Goal: Transaction & Acquisition: Purchase product/service

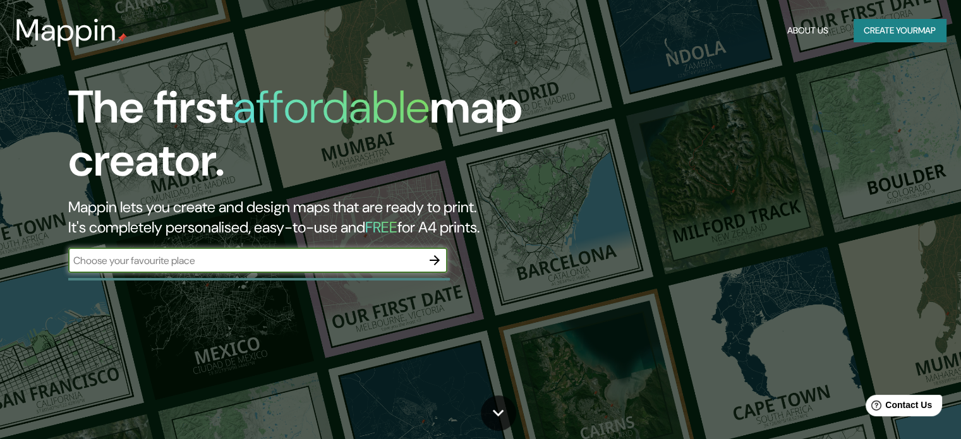
click at [887, 32] on button "Create your map" at bounding box center [900, 30] width 92 height 23
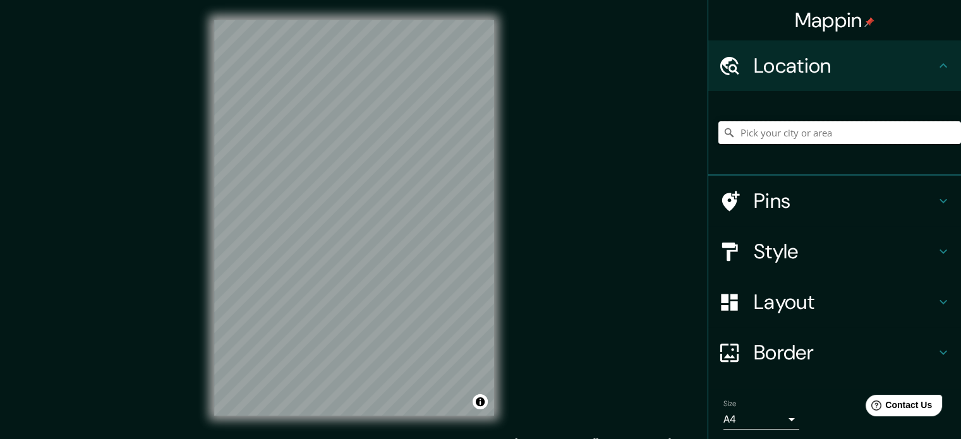
click at [763, 136] on input "Pick your city or area" at bounding box center [840, 132] width 243 height 23
type input "Cajamarca, [GEOGRAPHIC_DATA][PERSON_NAME], [GEOGRAPHIC_DATA]"
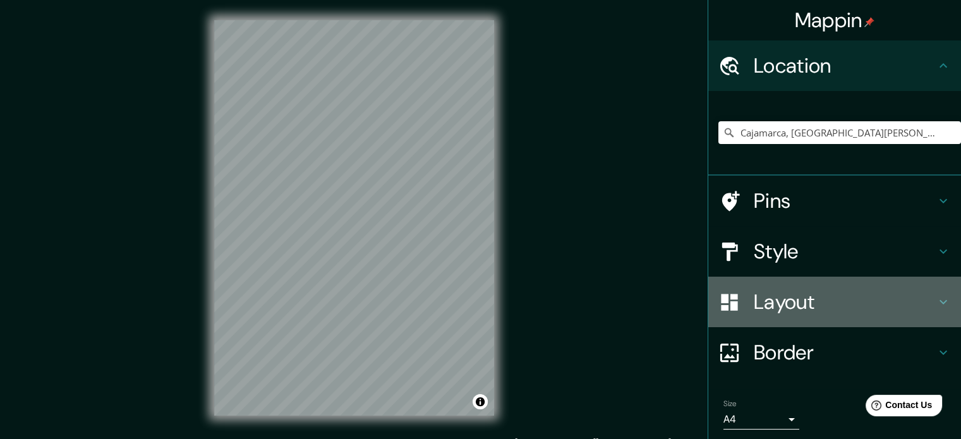
click at [779, 303] on h4 "Layout" at bounding box center [845, 301] width 182 height 25
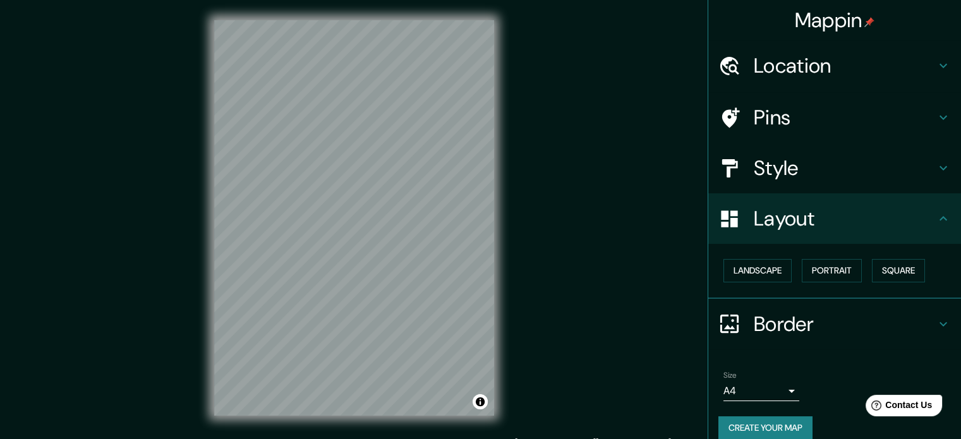
click at [791, 131] on div "Pins" at bounding box center [834, 117] width 253 height 51
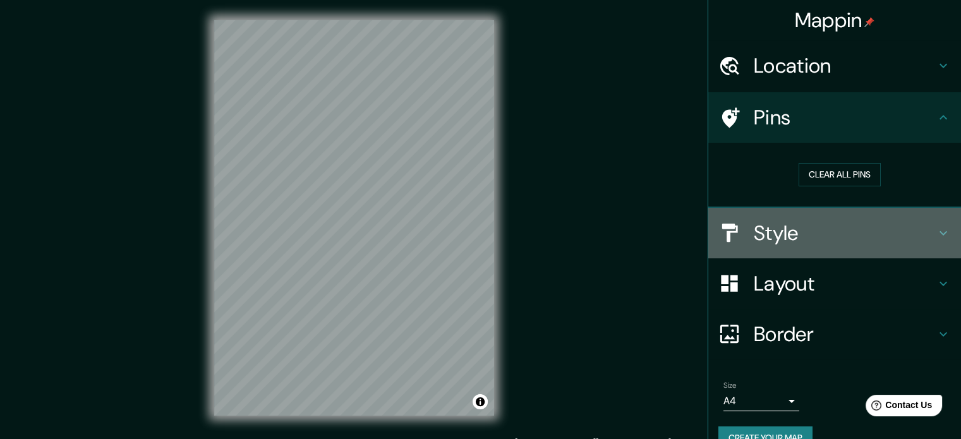
click at [776, 241] on h4 "Style" at bounding box center [845, 233] width 182 height 25
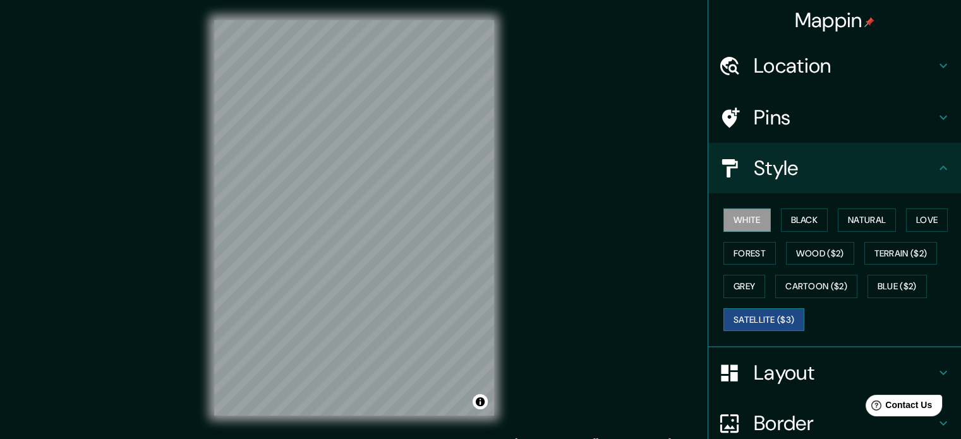
click at [748, 326] on button "Satellite ($3)" at bounding box center [764, 319] width 81 height 23
click at [737, 222] on button "White" at bounding box center [747, 220] width 47 height 23
click at [850, 211] on button "Natural" at bounding box center [867, 220] width 58 height 23
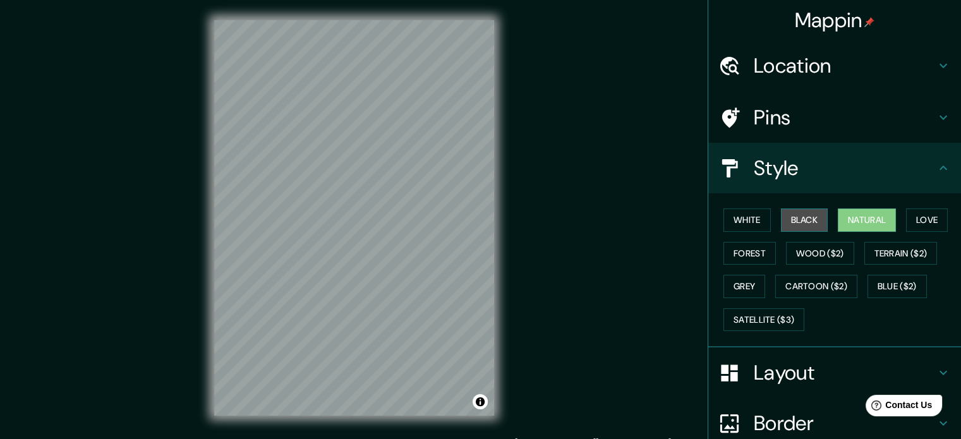
click at [805, 209] on button "Black" at bounding box center [804, 220] width 47 height 23
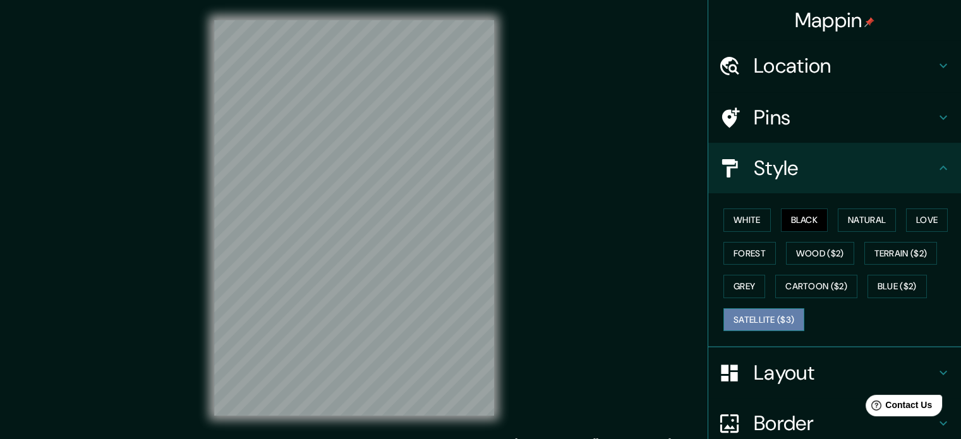
click at [760, 318] on button "Satellite ($3)" at bounding box center [764, 319] width 81 height 23
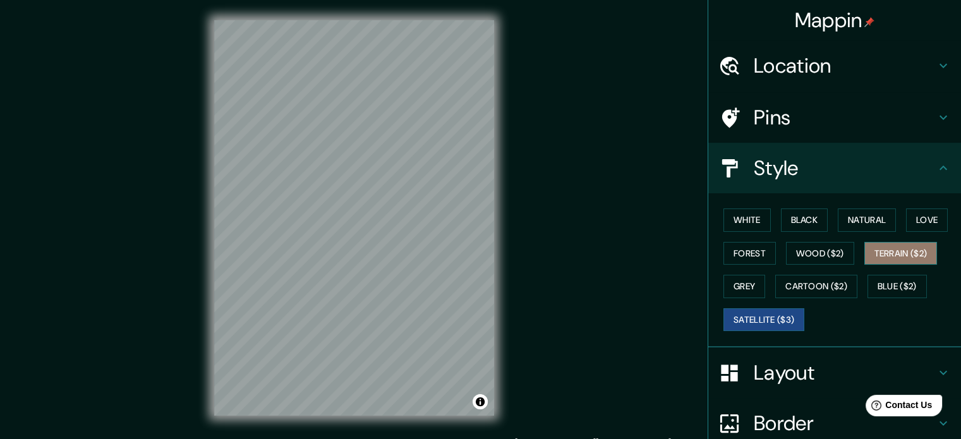
click at [879, 250] on button "Terrain ($2)" at bounding box center [900, 253] width 73 height 23
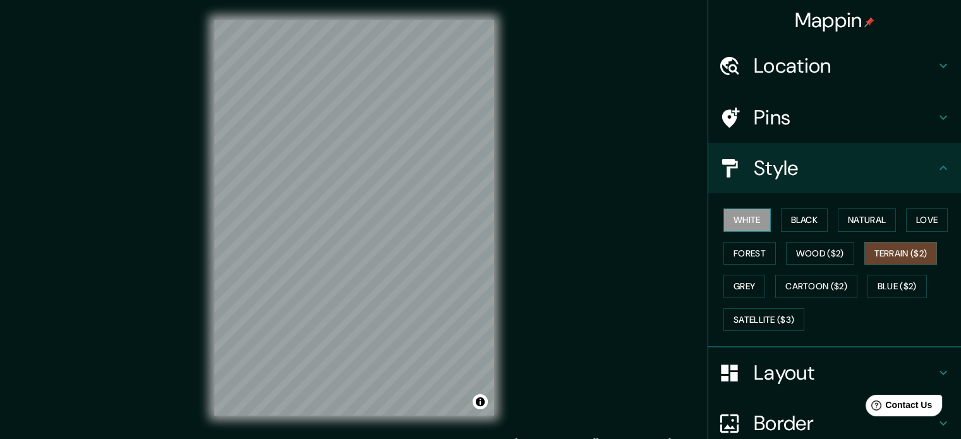
click at [748, 217] on button "White" at bounding box center [747, 220] width 47 height 23
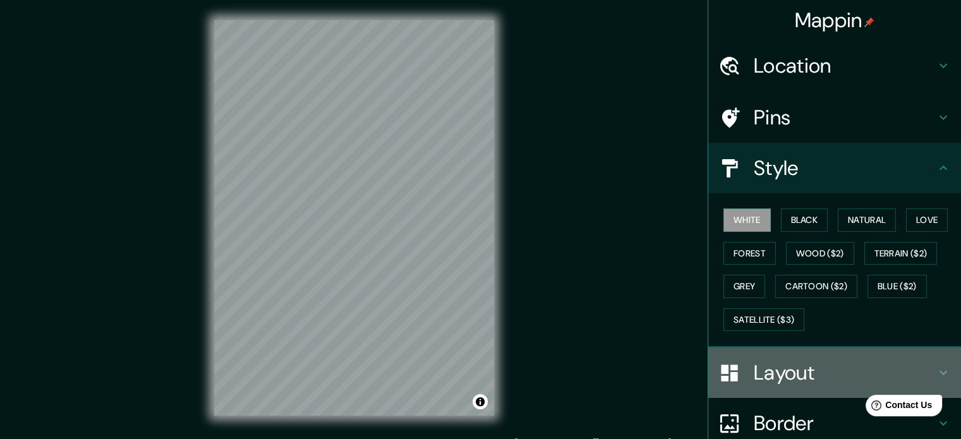
click at [786, 380] on h4 "Layout" at bounding box center [845, 372] width 182 height 25
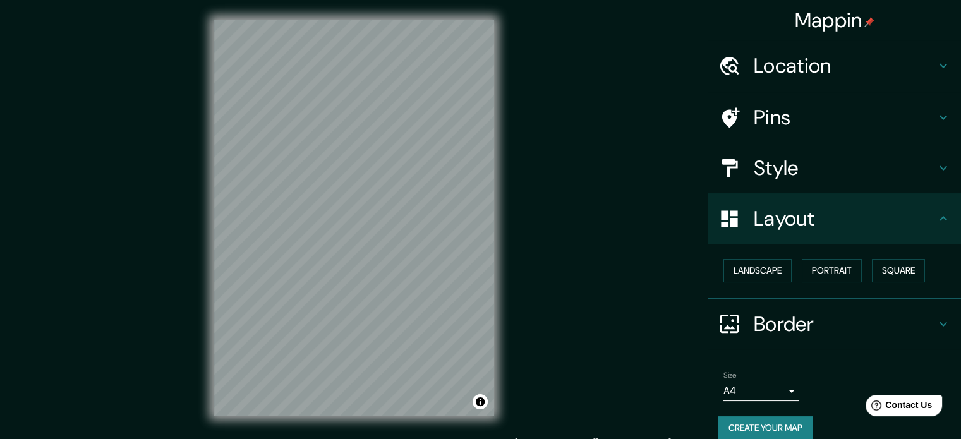
click at [789, 222] on h4 "Layout" at bounding box center [845, 218] width 182 height 25
click at [770, 186] on div "Style" at bounding box center [834, 168] width 253 height 51
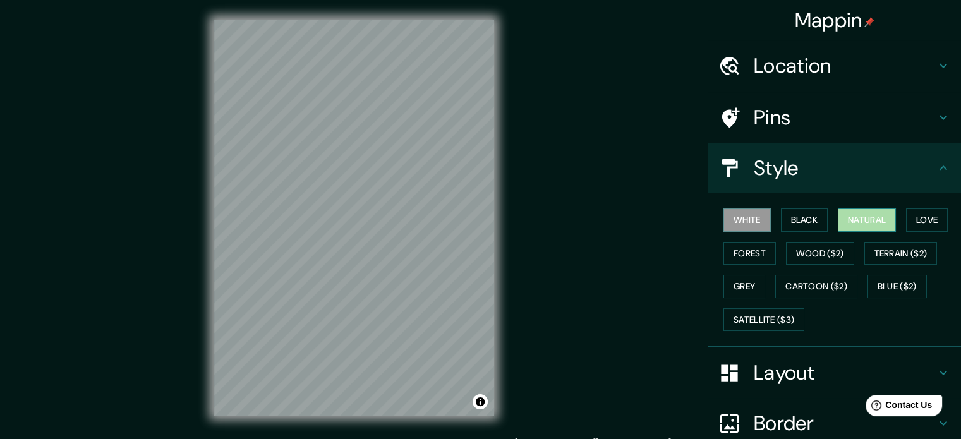
click at [844, 220] on button "Natural" at bounding box center [867, 220] width 58 height 23
click at [799, 210] on button "Black" at bounding box center [804, 220] width 47 height 23
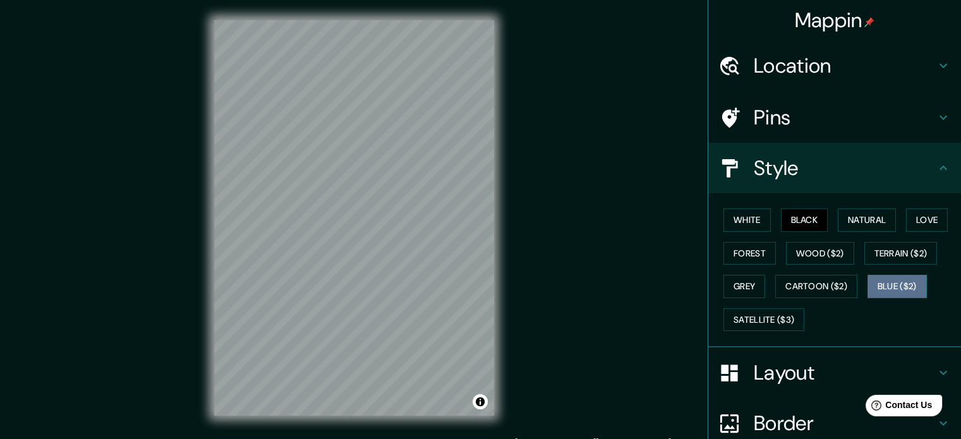
click at [907, 288] on button "Blue ($2)" at bounding box center [897, 286] width 59 height 23
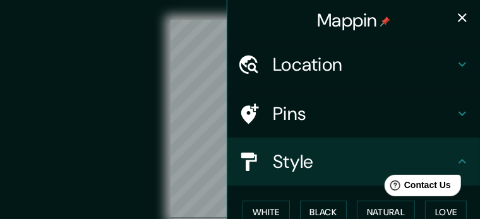
drag, startPoint x: 957, startPoint y: 1, endPoint x: 72, endPoint y: 188, distance: 905.0
click at [72, 190] on div "© Mapbox © OpenStreetMap Improve this map" at bounding box center [240, 118] width 432 height 197
click at [455, 17] on icon "button" at bounding box center [462, 17] width 15 height 15
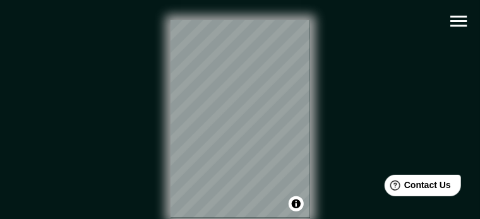
click at [461, 26] on icon "button" at bounding box center [459, 21] width 16 height 11
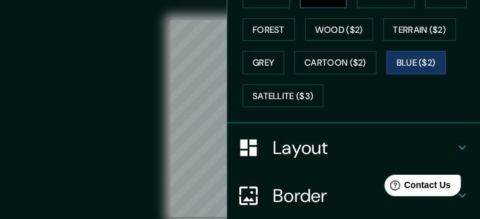
scroll to position [253, 0]
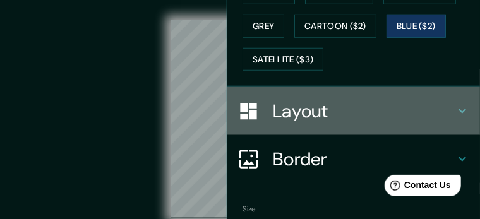
click at [295, 107] on h4 "Layout" at bounding box center [364, 111] width 182 height 23
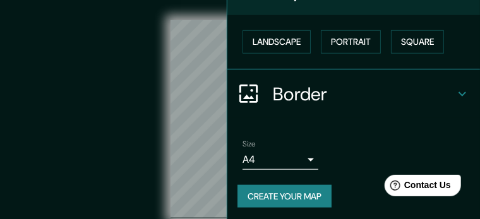
scroll to position [219, 0]
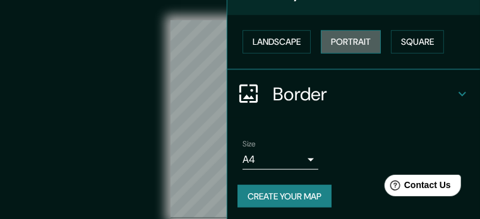
click at [334, 38] on button "Portrait" at bounding box center [351, 41] width 60 height 23
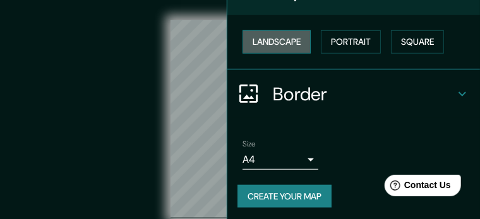
click at [274, 46] on button "Landscape" at bounding box center [277, 41] width 68 height 23
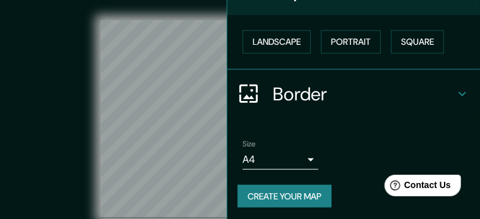
click at [15, 51] on div "© Mapbox © OpenStreetMap Improve this map" at bounding box center [240, 119] width 473 height 238
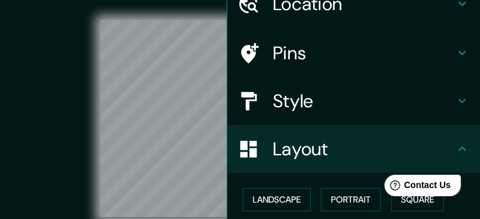
scroll to position [0, 0]
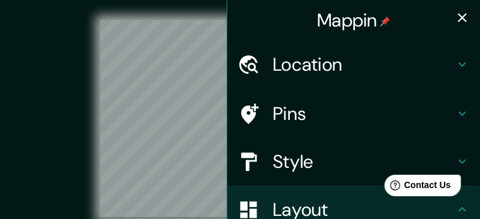
click at [455, 16] on icon "button" at bounding box center [462, 17] width 15 height 15
